Goal: Transaction & Acquisition: Purchase product/service

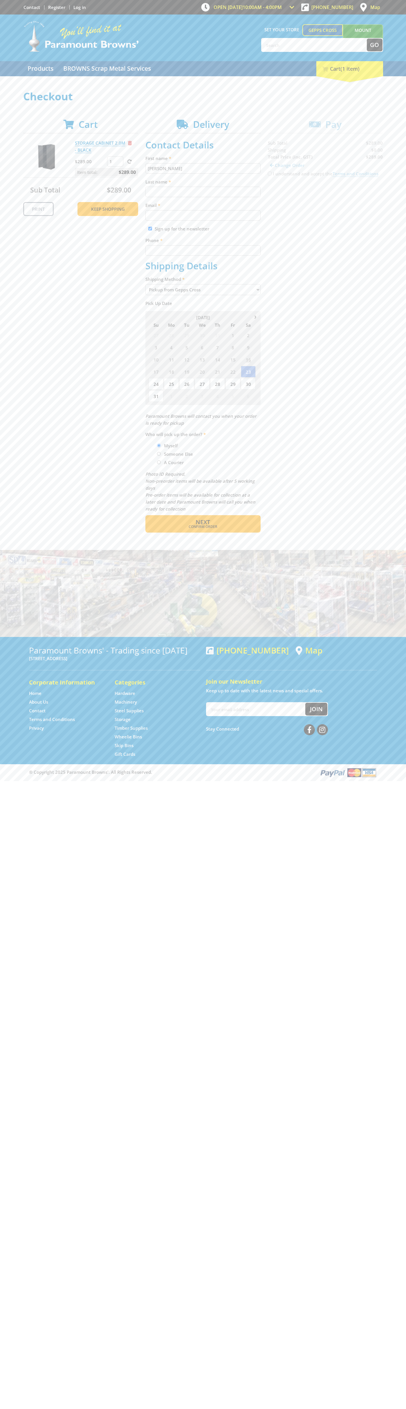
type input "[PERSON_NAME]"
type input "[EMAIL_ADDRESS][DOMAIN_NAME]"
type input "0293744000"
click at [203, 522] on span "Next" at bounding box center [202, 522] width 14 height 8
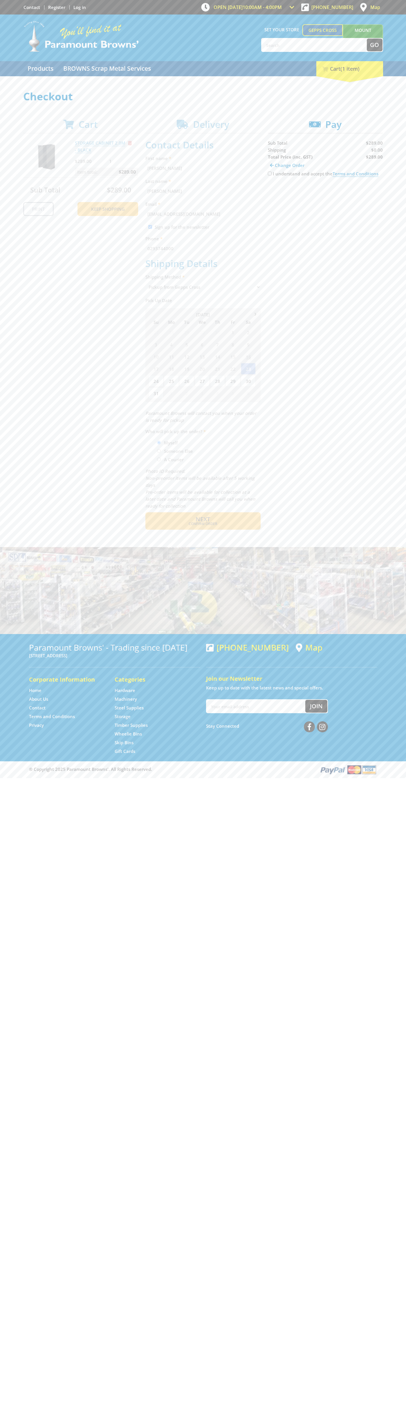
click at [269, 174] on input "I understand and accept the Terms and Conditions" at bounding box center [270, 174] width 4 height 4
checkbox input "true"
click at [285, 192] on span "Credit Card" at bounding box center [280, 192] width 25 height 6
click at [325, 192] on img at bounding box center [321, 191] width 13 height 7
type input "[CREDIT_CARD_NUMBER]"
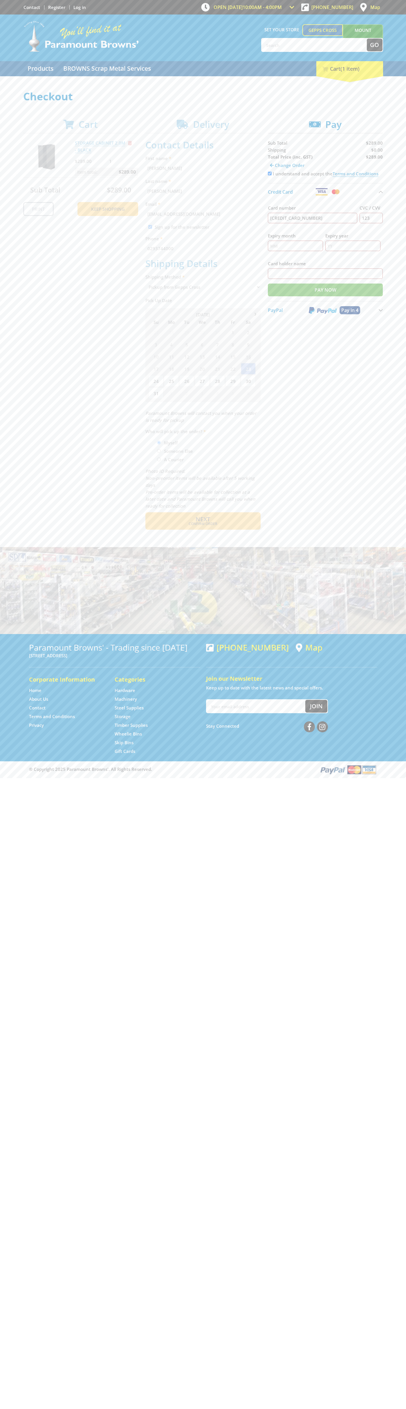
type input "123"
type input "[PERSON_NAME]"
